Goal: Information Seeking & Learning: Stay updated

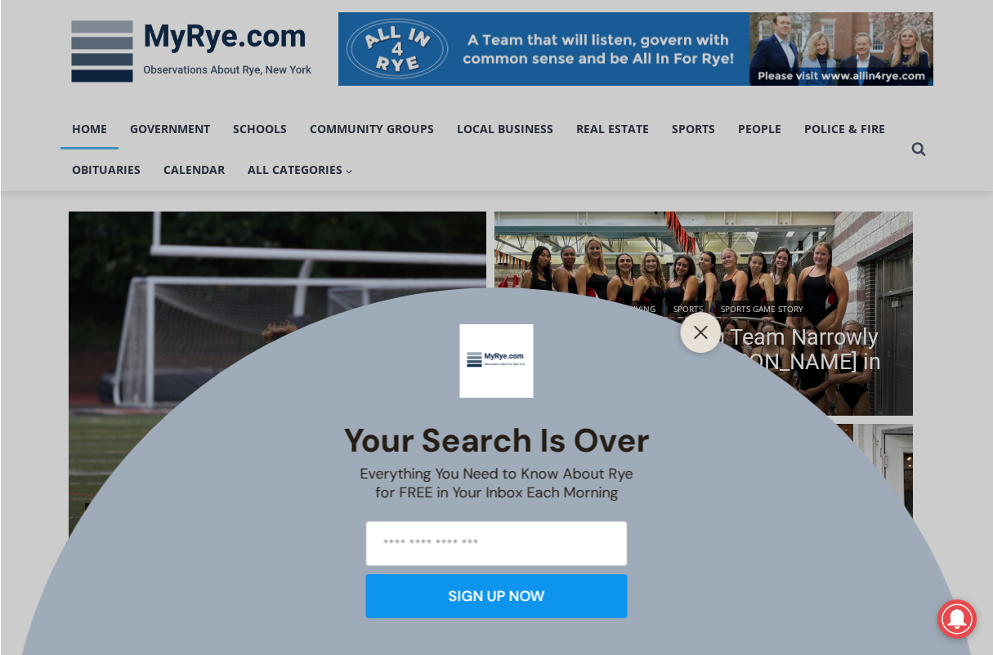
scroll to position [327, 0]
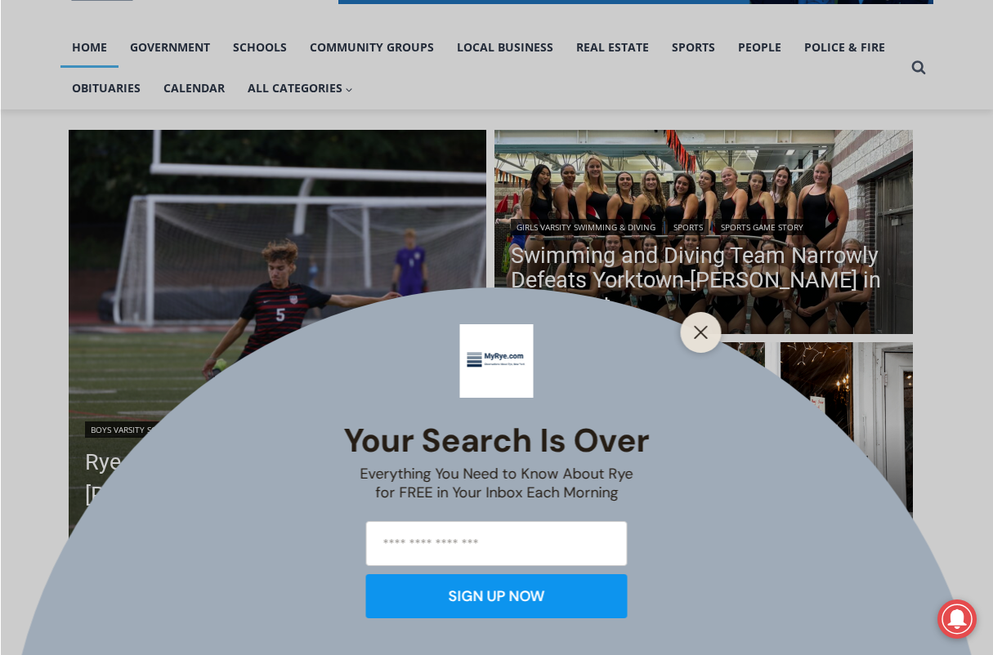
click at [694, 316] on div at bounding box center [701, 332] width 41 height 41
click at [696, 328] on line "Close" at bounding box center [700, 332] width 11 height 11
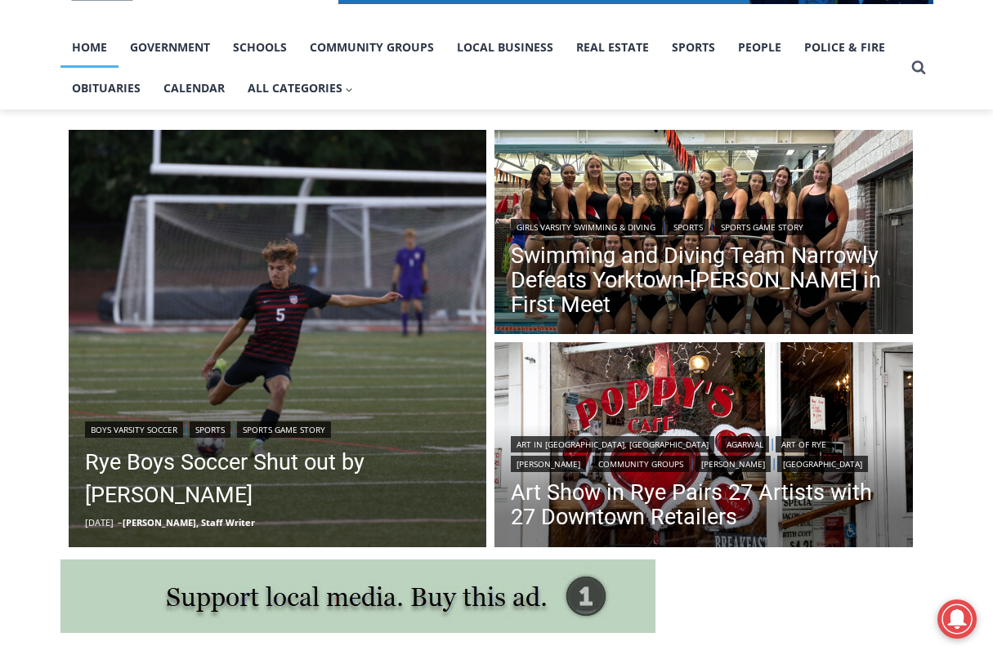
scroll to position [490, 0]
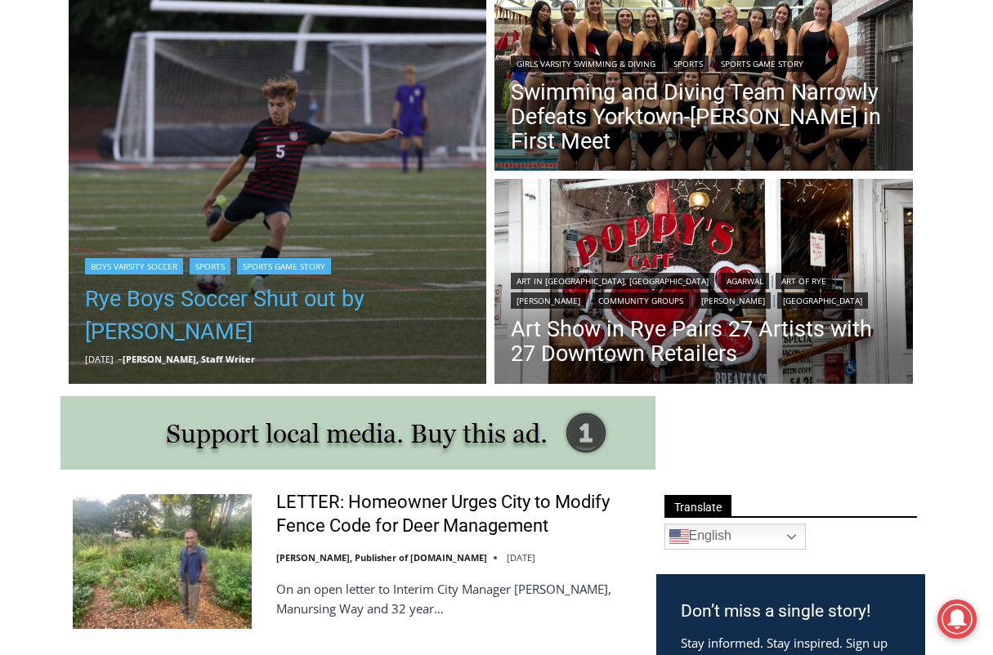
click at [276, 317] on link "Rye Boys Soccer Shut out by [PERSON_NAME]" at bounding box center [278, 315] width 386 height 65
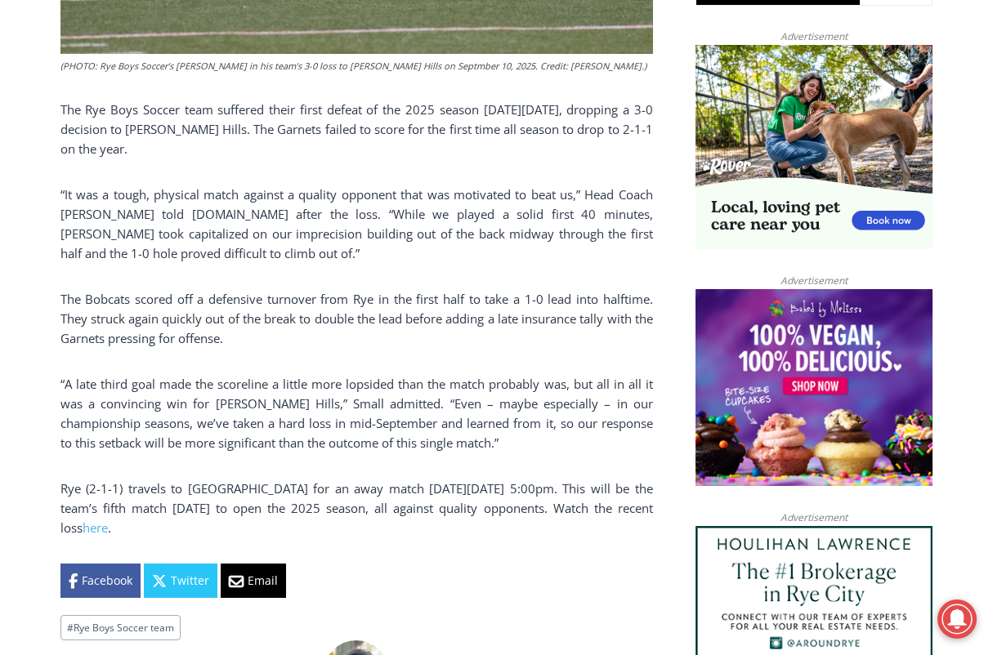
scroll to position [1144, 0]
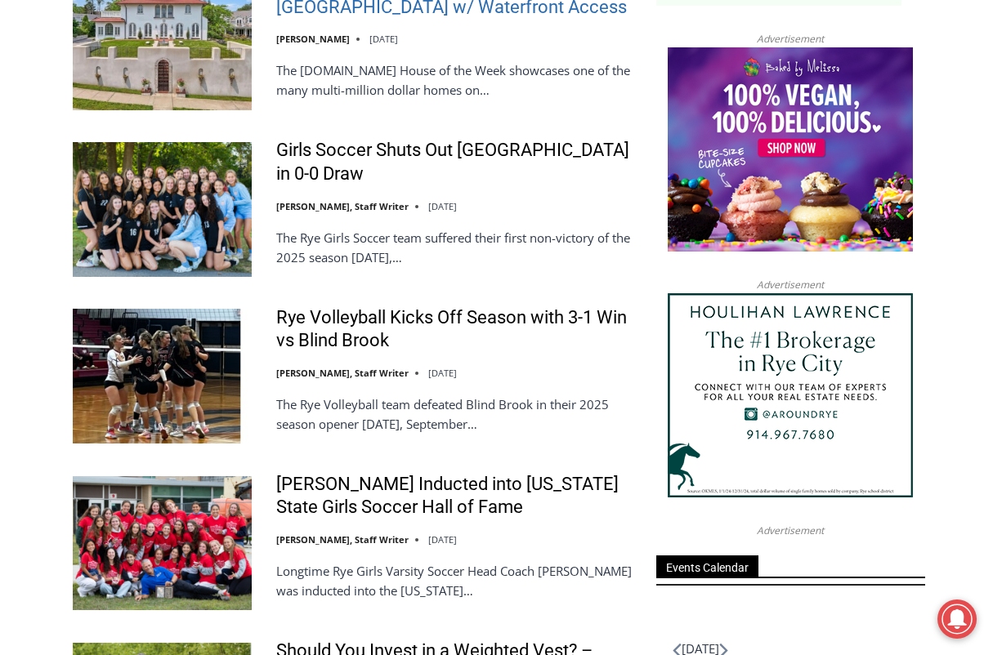
scroll to position [1880, 0]
